Goal: Task Accomplishment & Management: Manage account settings

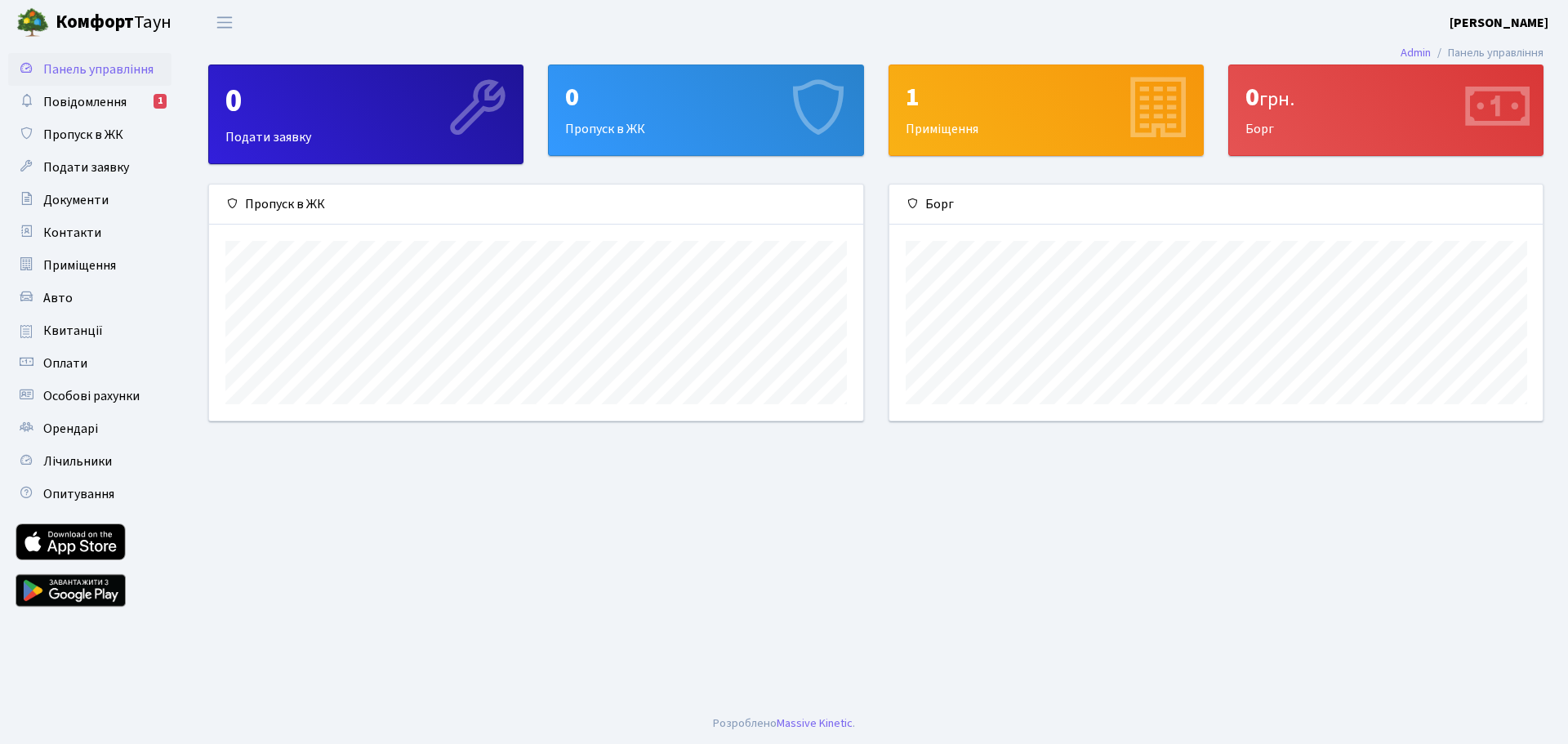
scroll to position [236, 653]
click at [1504, 21] on b "[PERSON_NAME]" at bounding box center [1498, 23] width 99 height 18
click at [93, 105] on span "Повідомлення" at bounding box center [85, 103] width 83 height 18
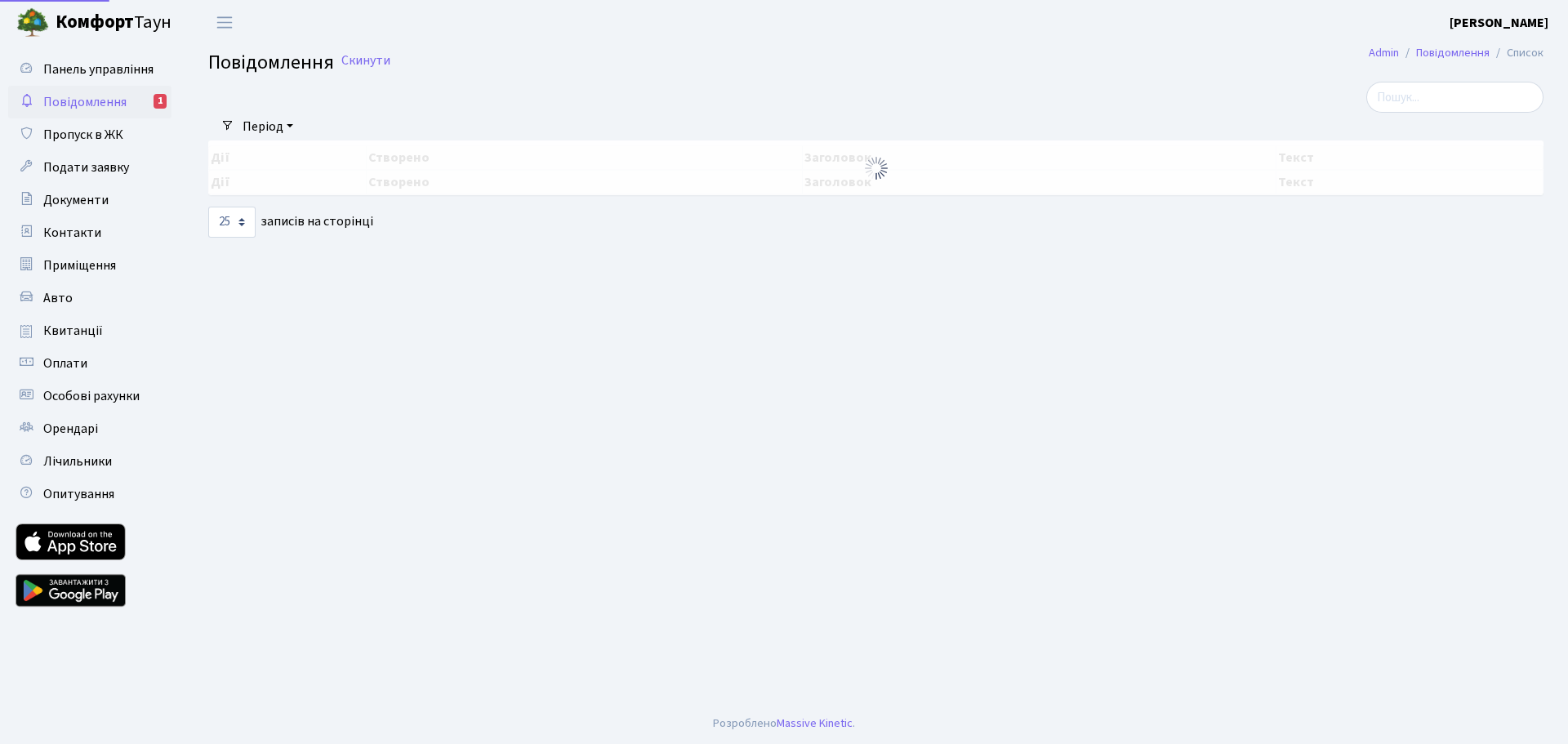
select select "25"
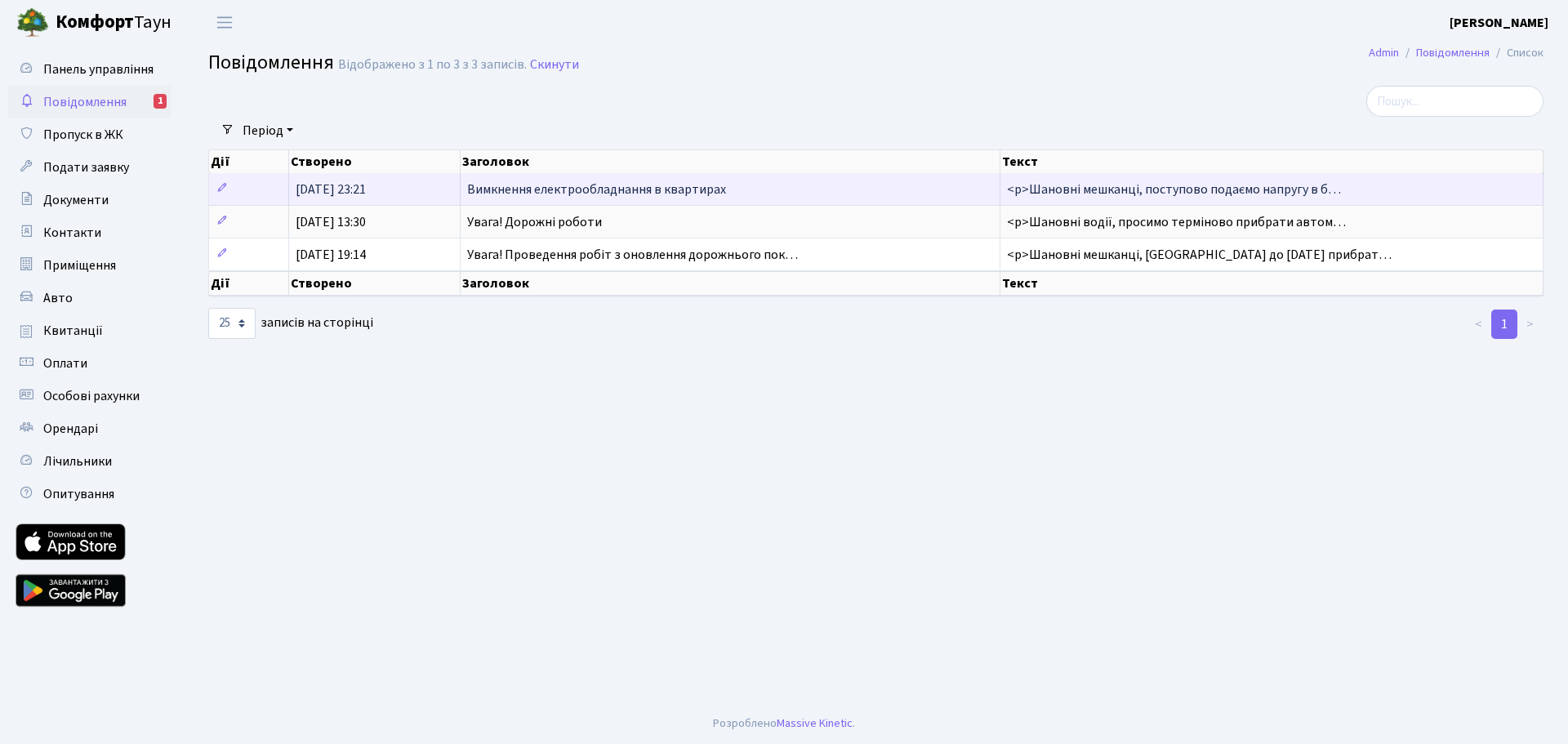
click at [475, 180] on td "Вимкнення електрообладнання в квартирах" at bounding box center [731, 189] width 541 height 32
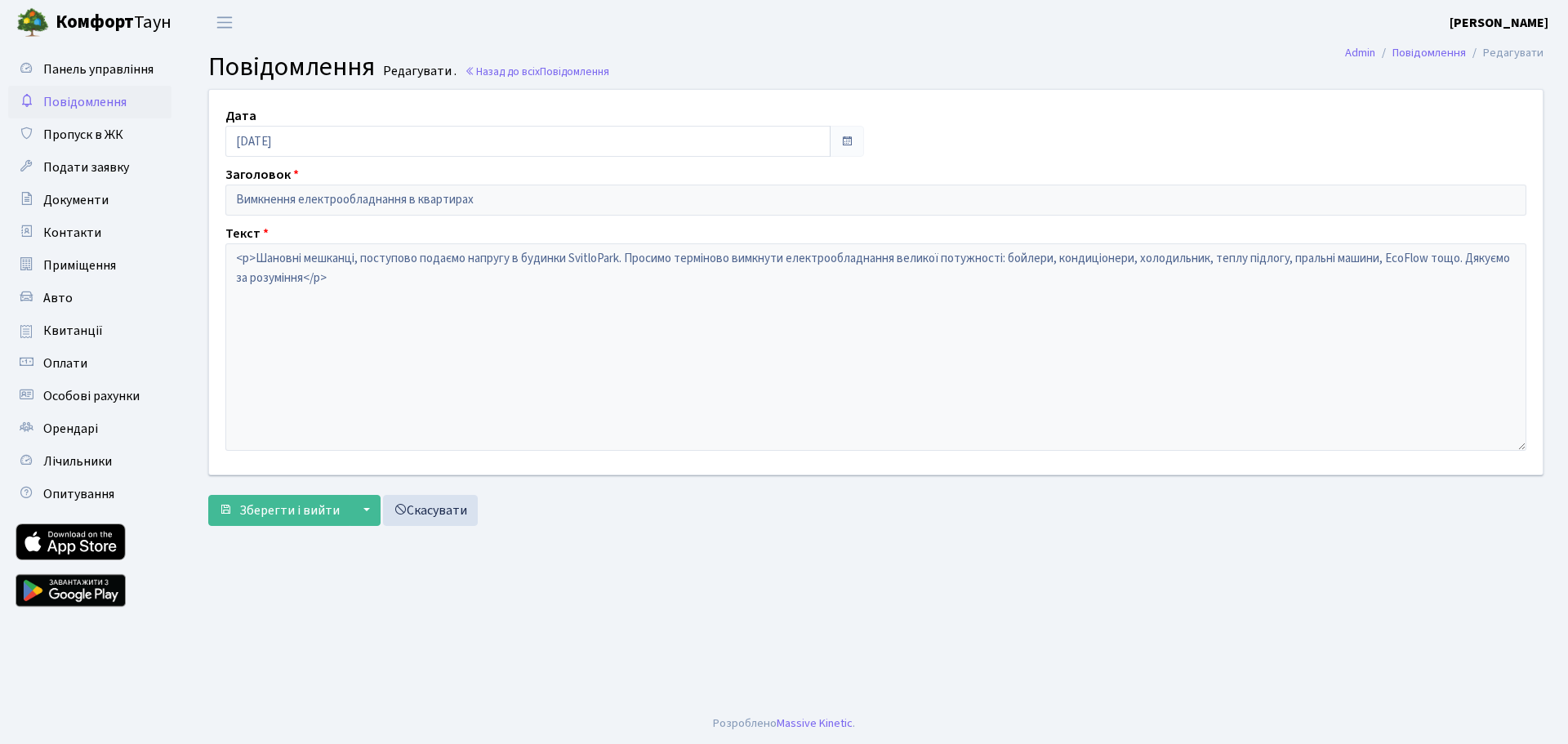
click at [62, 103] on span "Повідомлення" at bounding box center [85, 103] width 83 height 18
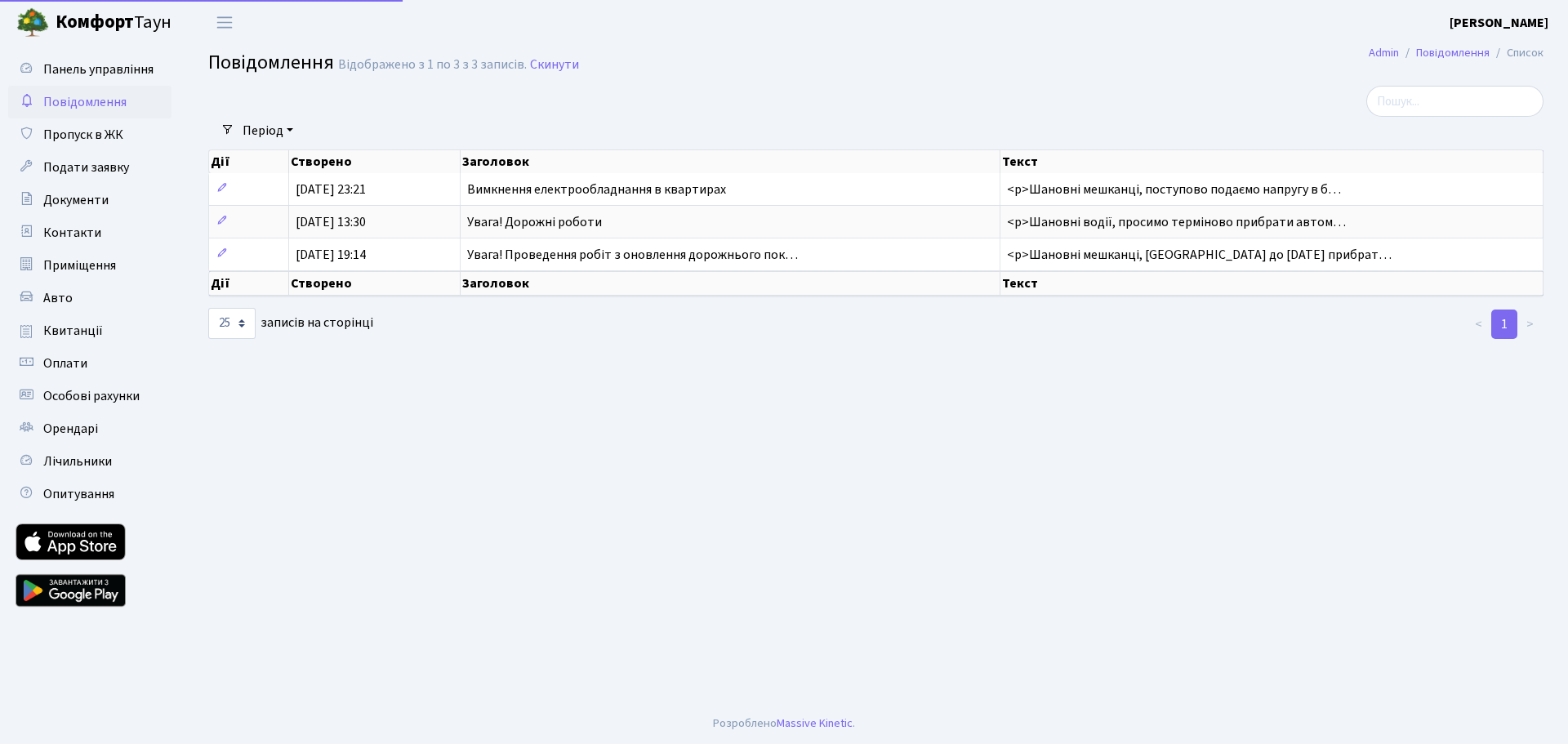
select select "25"
click at [1495, 24] on b "[PERSON_NAME]" at bounding box center [1498, 23] width 99 height 18
click at [1449, 89] on link "Вийти" at bounding box center [1466, 90] width 162 height 25
